Goal: Task Accomplishment & Management: Manage account settings

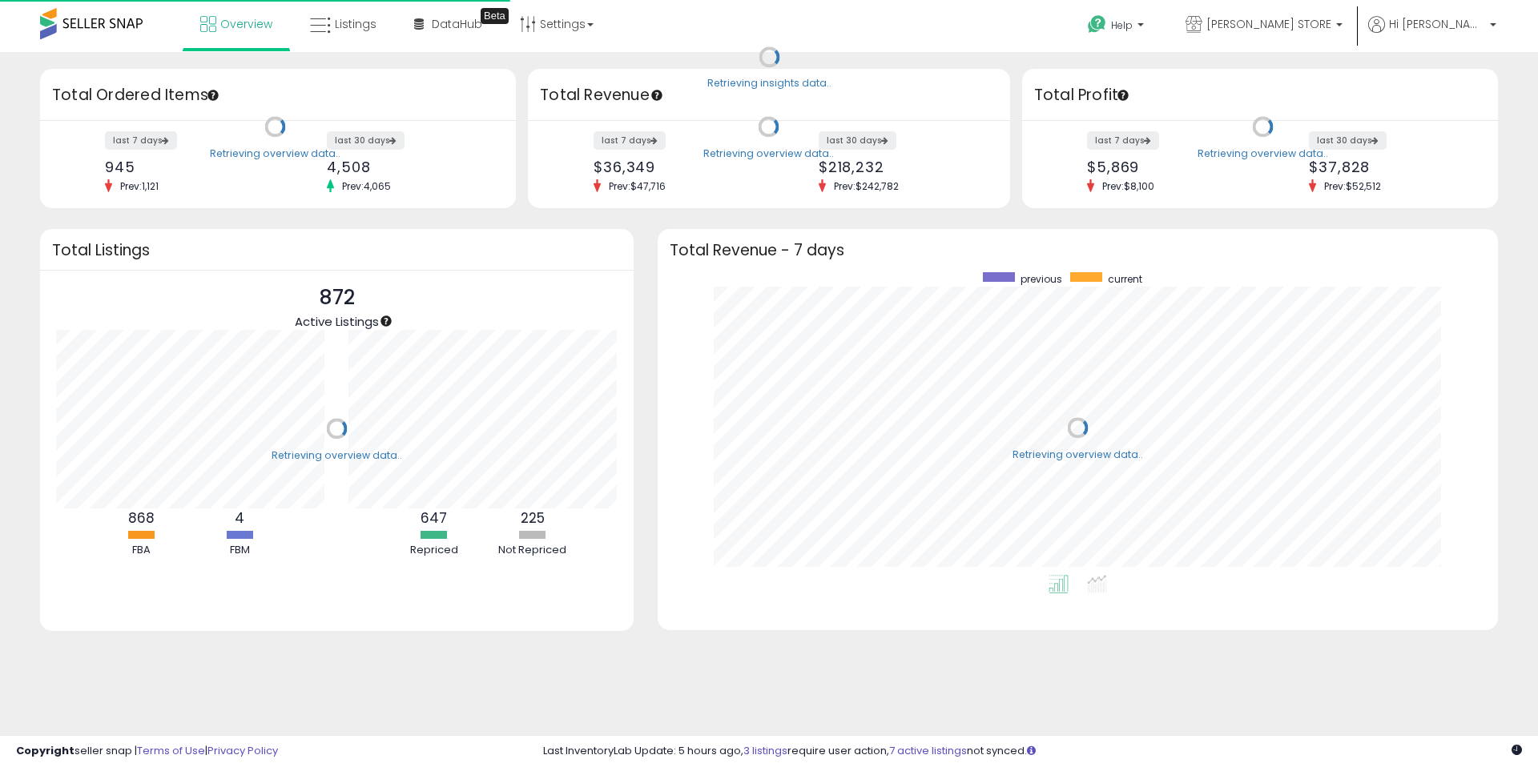
scroll to position [303, 808]
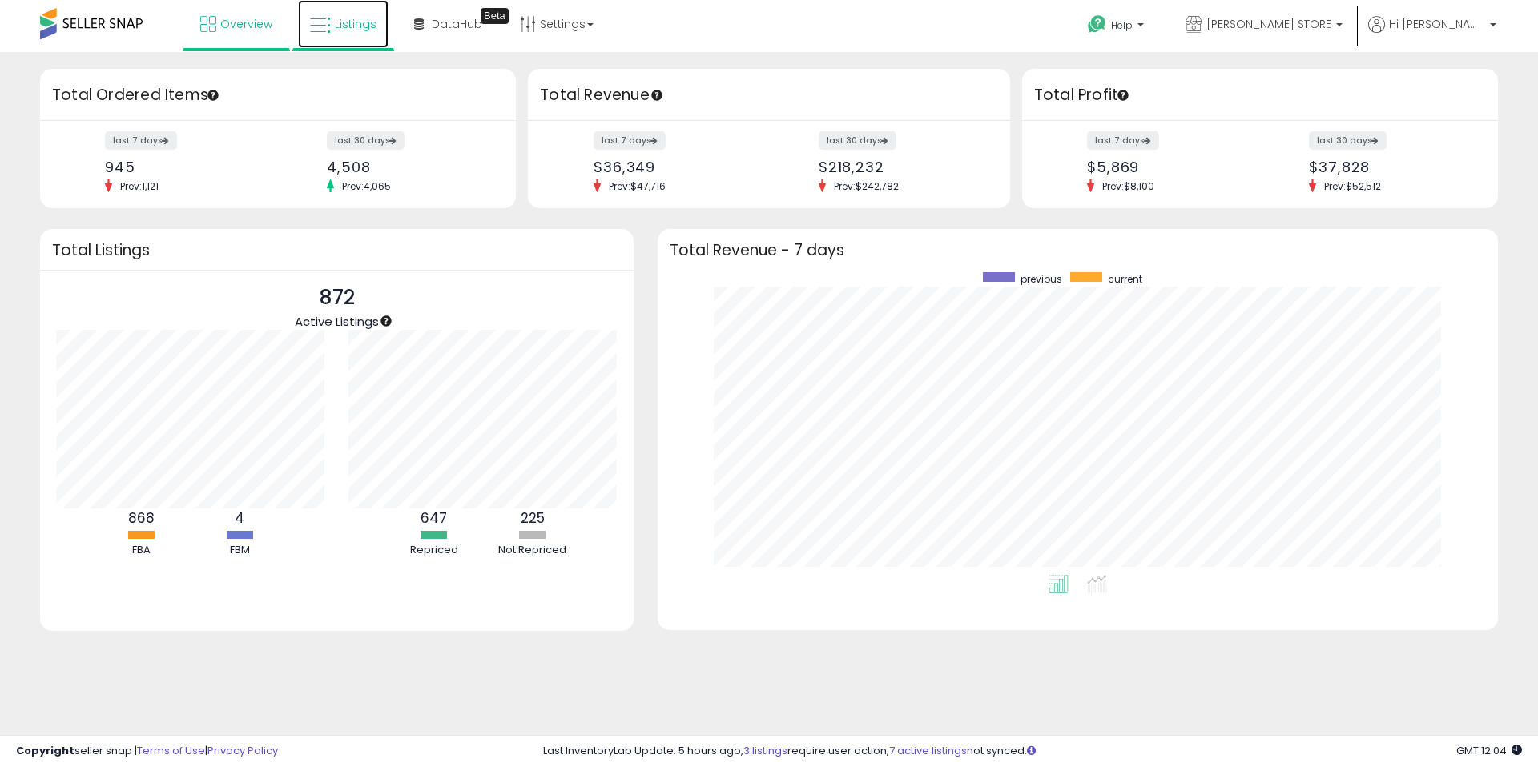
click at [356, 20] on span "Listings" at bounding box center [356, 24] width 42 height 16
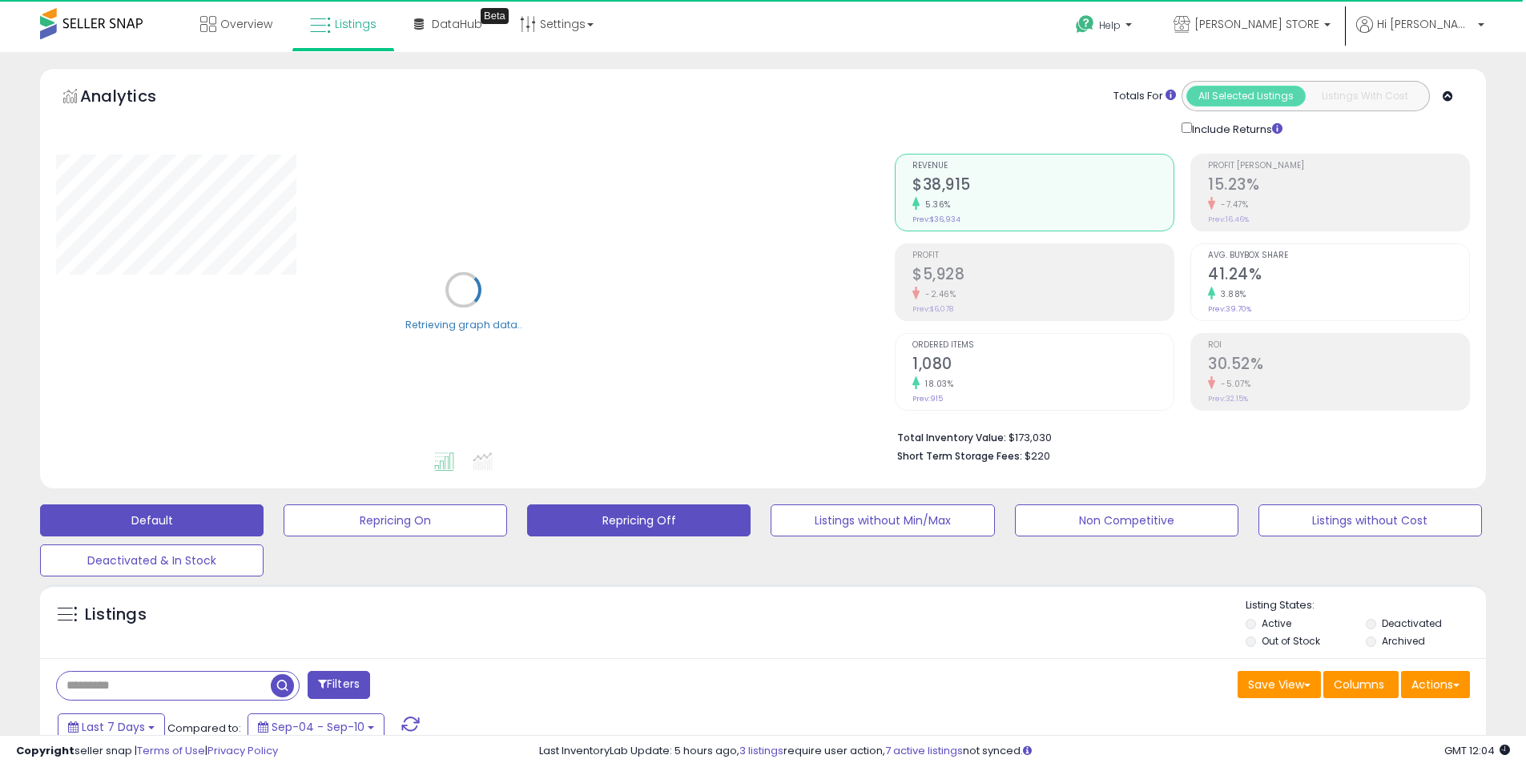
click at [616, 525] on button "Repricing Off" at bounding box center [638, 521] width 223 height 32
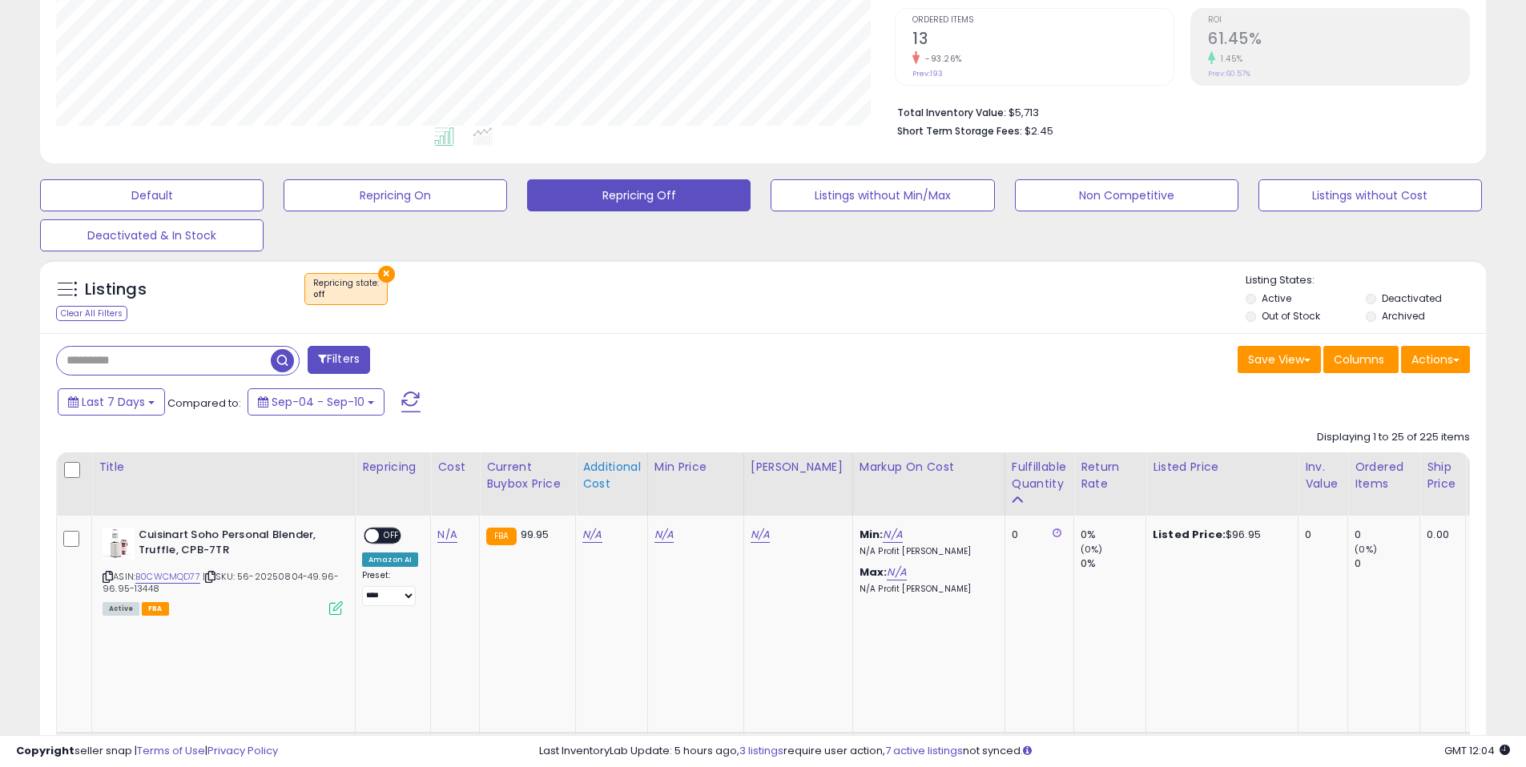
scroll to position [422, 0]
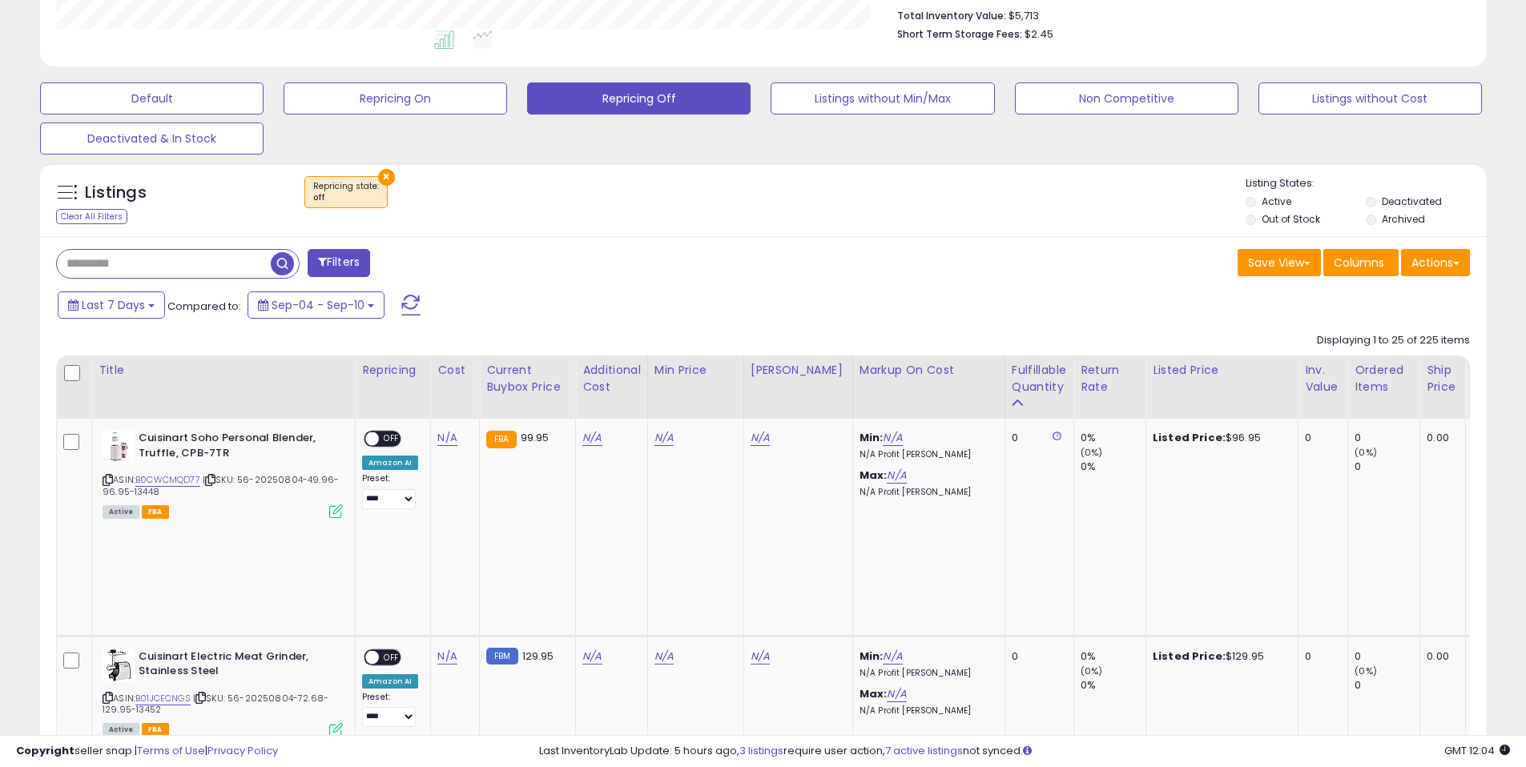
click at [1037, 380] on div "Fulfillable Quantity" at bounding box center [1038, 379] width 55 height 34
click at [1032, 384] on div "Fulfillable Quantity" at bounding box center [1038, 379] width 55 height 34
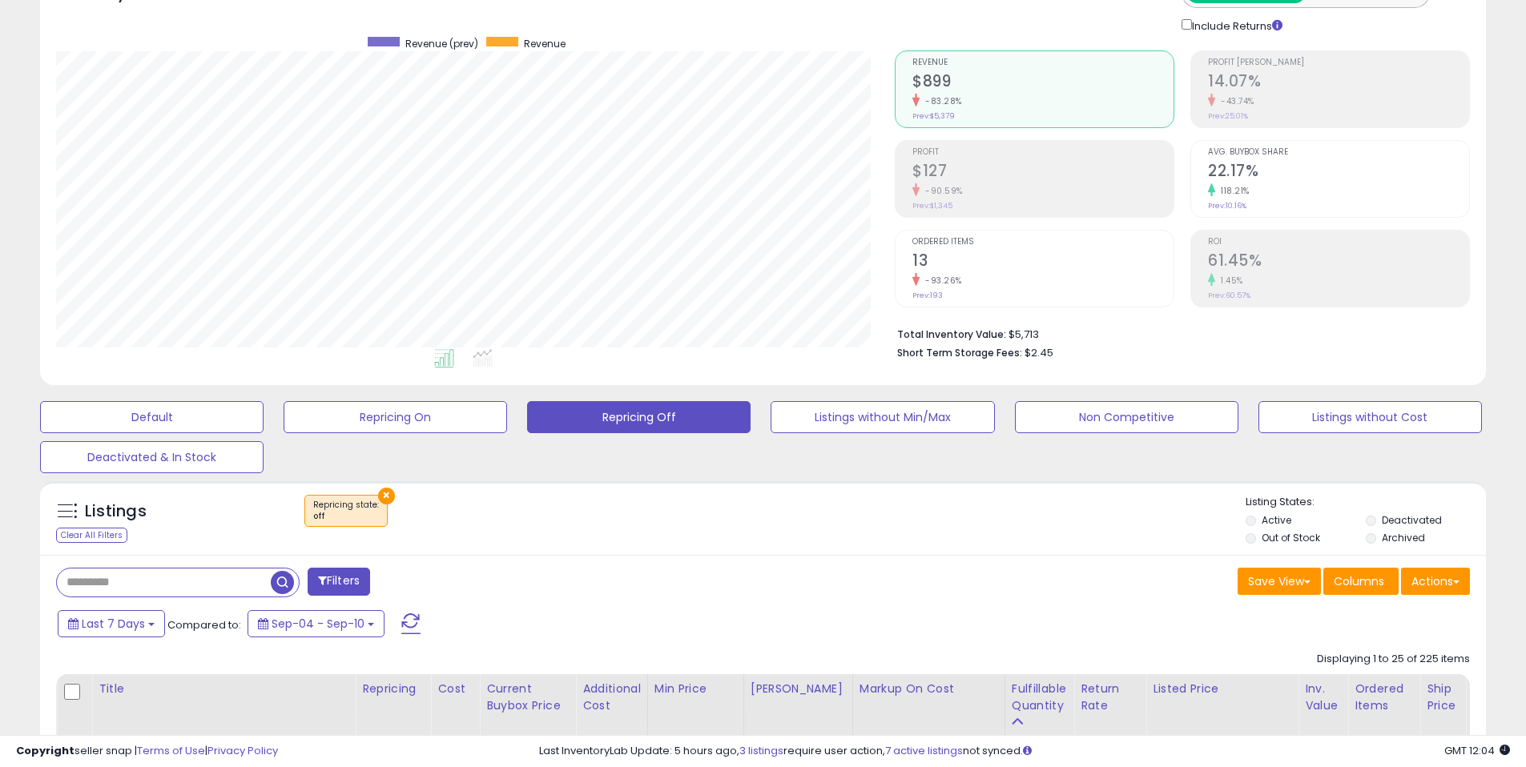
scroll to position [0, 0]
